Goal: Task Accomplishment & Management: Use online tool/utility

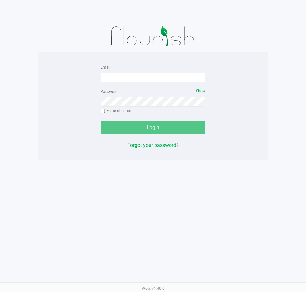
click at [153, 74] on input "Email" at bounding box center [153, 78] width 105 height 10
type input "[EMAIL_ADDRESS][DOMAIN_NAME]"
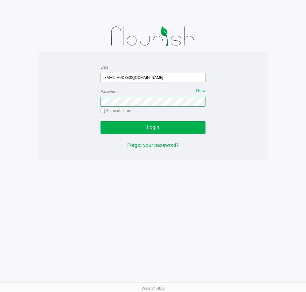
click at [101, 121] on button "Login" at bounding box center [153, 127] width 105 height 13
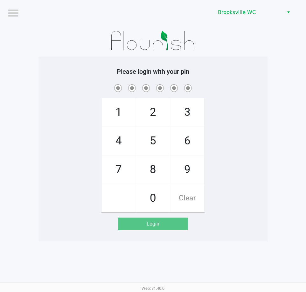
click at [230, 75] on div "Please login with your pin 1 4 7 2 5 8 0 3 6 9 Clear Login" at bounding box center [153, 149] width 229 height 163
checkbox input "true"
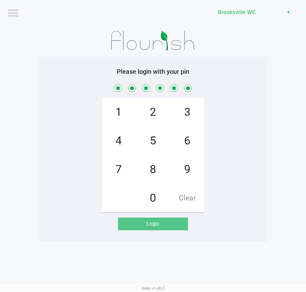
checkbox input "true"
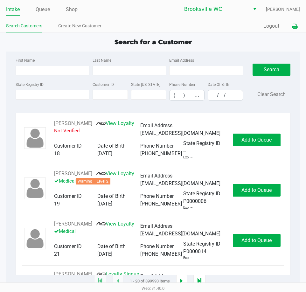
click at [297, 25] on icon at bounding box center [294, 26] width 5 height 4
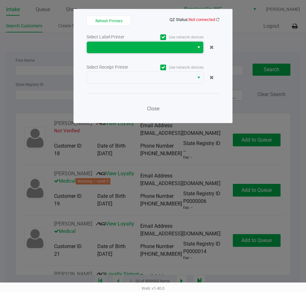
click at [176, 49] on span at bounding box center [141, 48] width 100 height 8
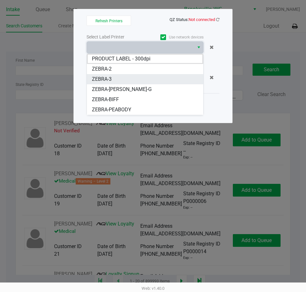
click at [133, 81] on li "ZEBRA-3" at bounding box center [145, 79] width 117 height 10
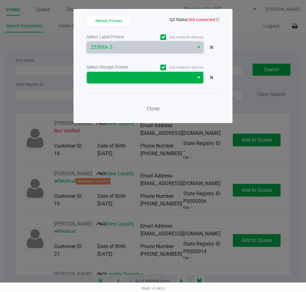
click at [132, 76] on span at bounding box center [141, 78] width 100 height 8
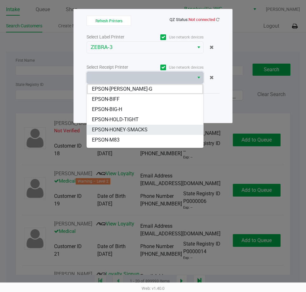
scroll to position [48, 0]
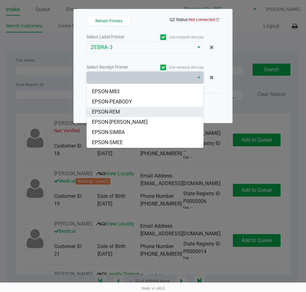
click at [122, 109] on li "EPSON-REM" at bounding box center [145, 112] width 117 height 10
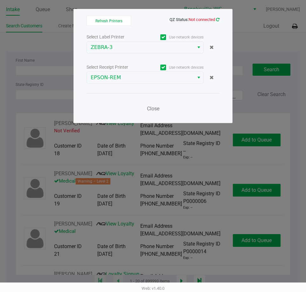
click at [216, 20] on icon at bounding box center [218, 20] width 4 height 4
click at [219, 18] on icon at bounding box center [218, 20] width 4 height 4
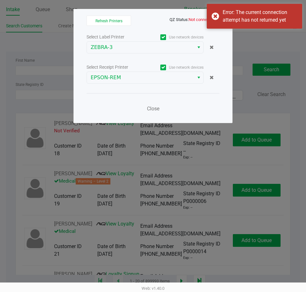
click at [219, 18] on div "Error: The current connection attempt has not returned yet" at bounding box center [255, 16] width 96 height 25
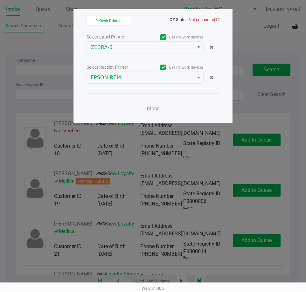
click at [216, 15] on div "Refresh Printers QZ Status: Not connected Select Label Printer Use network devi…" at bounding box center [153, 66] width 159 height 114
click at [217, 20] on icon at bounding box center [218, 19] width 4 height 5
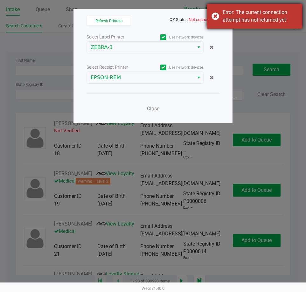
click at [219, 20] on div "Error: The current connection attempt has not returned yet" at bounding box center [255, 16] width 96 height 25
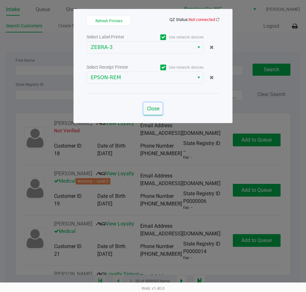
click at [156, 109] on span "Close" at bounding box center [153, 109] width 12 height 6
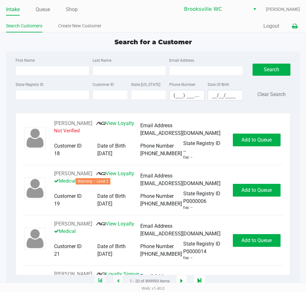
click at [298, 26] on button at bounding box center [295, 26] width 11 height 12
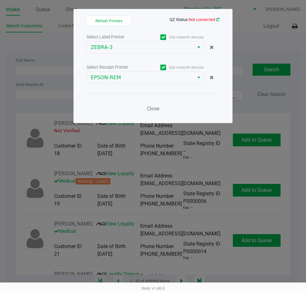
click at [219, 18] on icon at bounding box center [218, 20] width 4 height 4
click at [158, 110] on span "Close" at bounding box center [153, 109] width 12 height 6
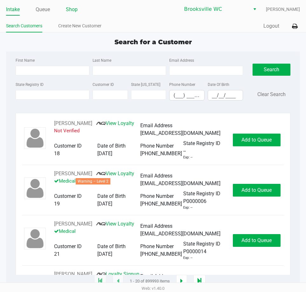
click at [75, 12] on link "Shop" at bounding box center [72, 9] width 12 height 9
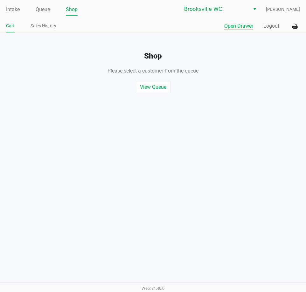
click at [245, 27] on button "Open Drawer" at bounding box center [239, 26] width 29 height 8
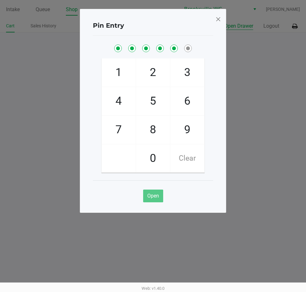
checkbox input "true"
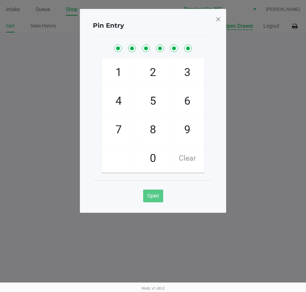
checkbox input "true"
